Goal: Find specific page/section: Find specific page/section

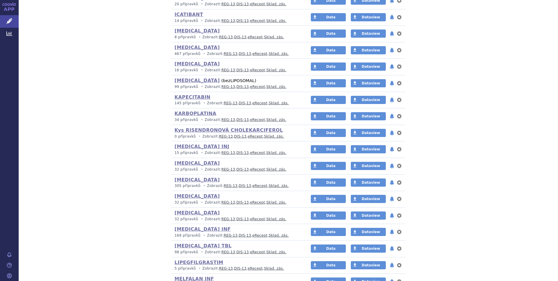
scroll to position [1600, 0]
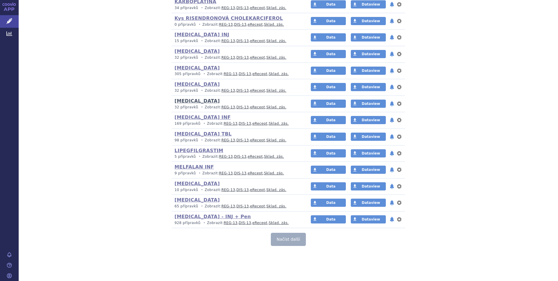
click at [193, 102] on link "[MEDICAL_DATA]" at bounding box center [196, 101] width 45 height 6
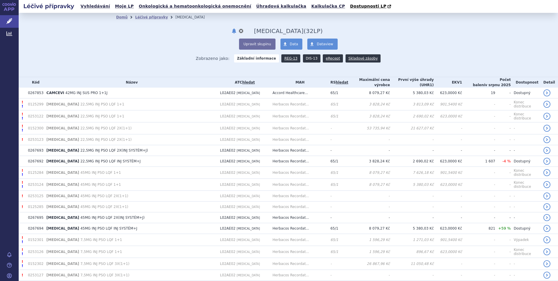
click at [308, 58] on link "DIS-13" at bounding box center [312, 58] width 18 height 8
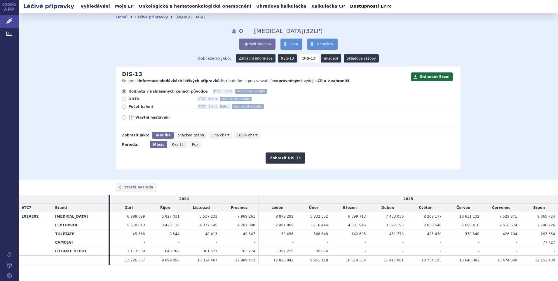
click at [137, 106] on span "Počet balení" at bounding box center [160, 106] width 64 height 5
click at [126, 106] on input "Počet balení ATC7 Brand Balení standardní jednotka" at bounding box center [125, 107] width 4 height 4
radio input "true"
click at [278, 158] on button "Zobrazit DIS-13" at bounding box center [284, 157] width 39 height 11
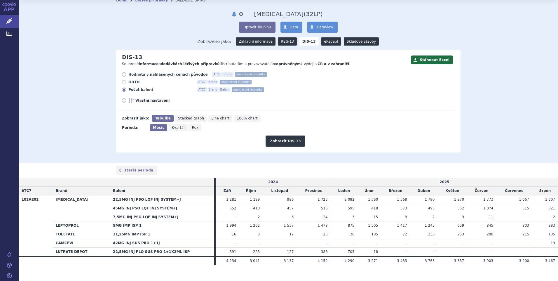
scroll to position [25, 0]
